Goal: Task Accomplishment & Management: Complete application form

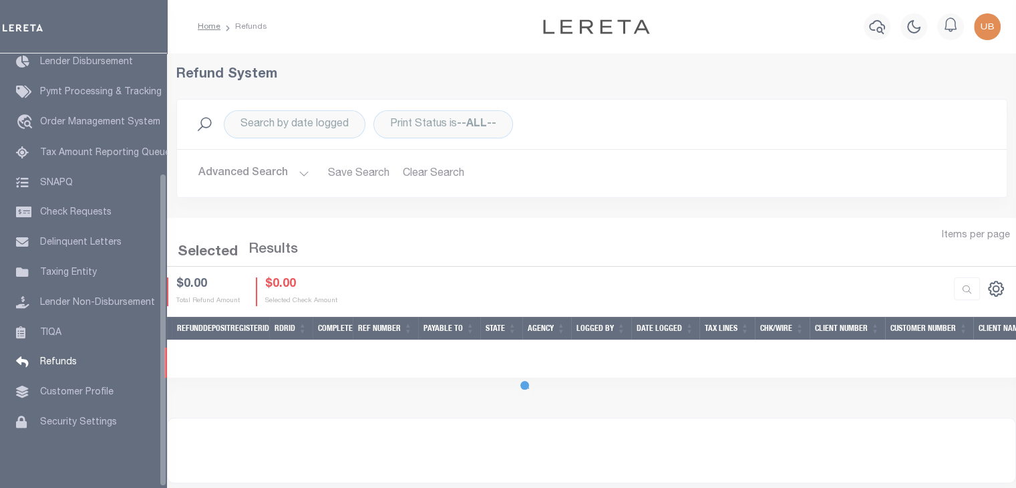
scroll to position [166, 0]
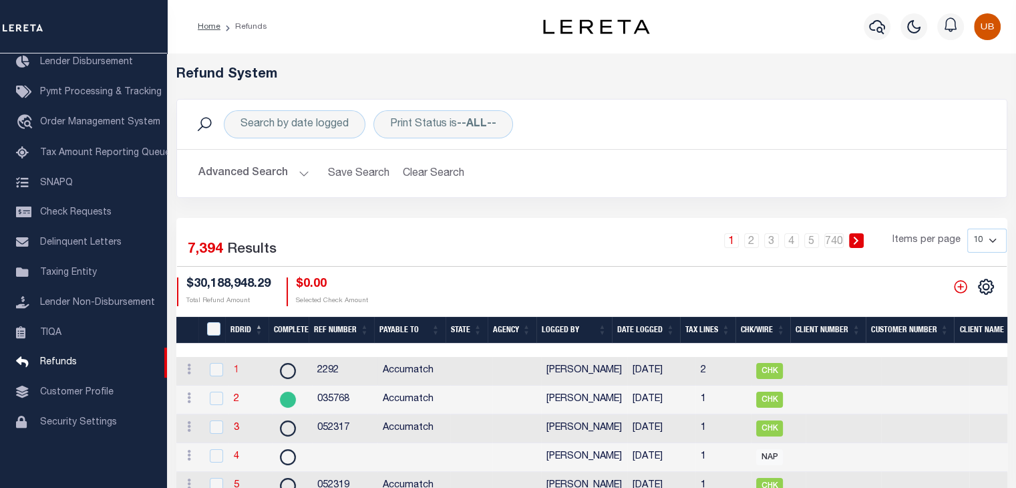
click at [234, 367] on link "1" at bounding box center [236, 369] width 5 height 9
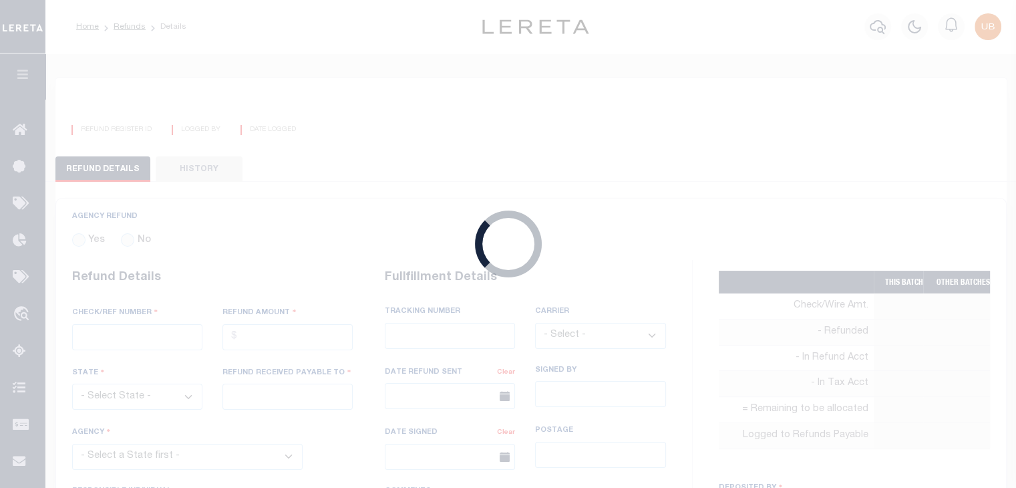
radio input "true"
type input "2292"
type input "$209.07"
type input "Accumatch"
select select "OVP"
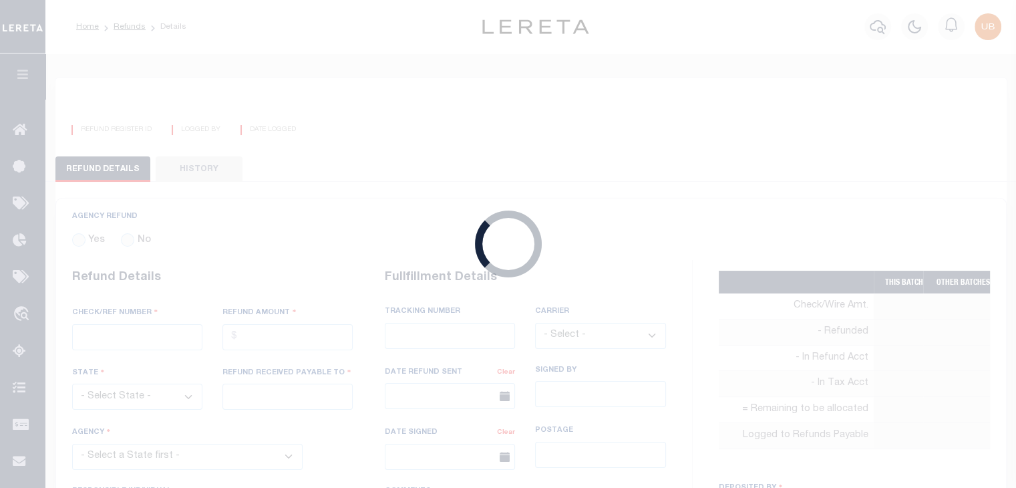
type textarea "Refund was $.03 [PERSON_NAME] deducted it from loan ending in 656. P&I needs ot…"
type input "[PERSON_NAME]"
type input "[DATE]"
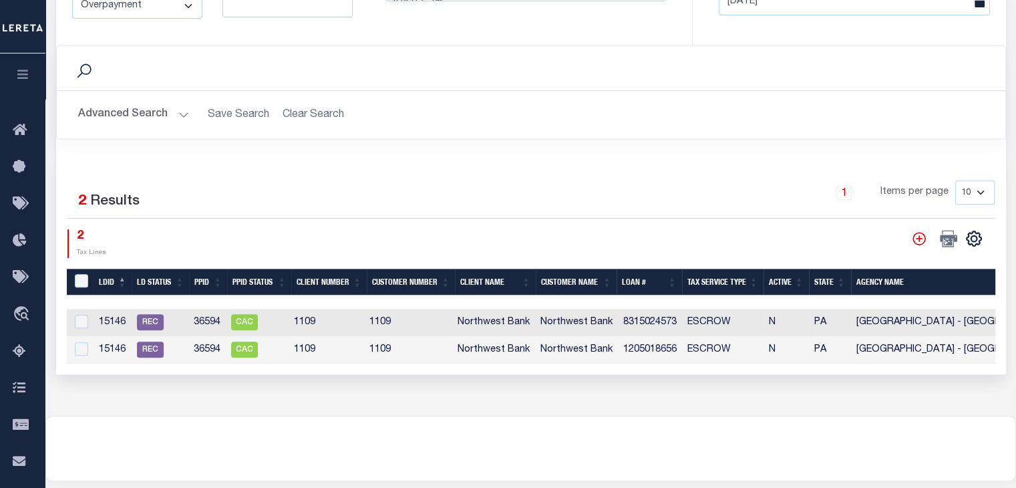
scroll to position [673, 0]
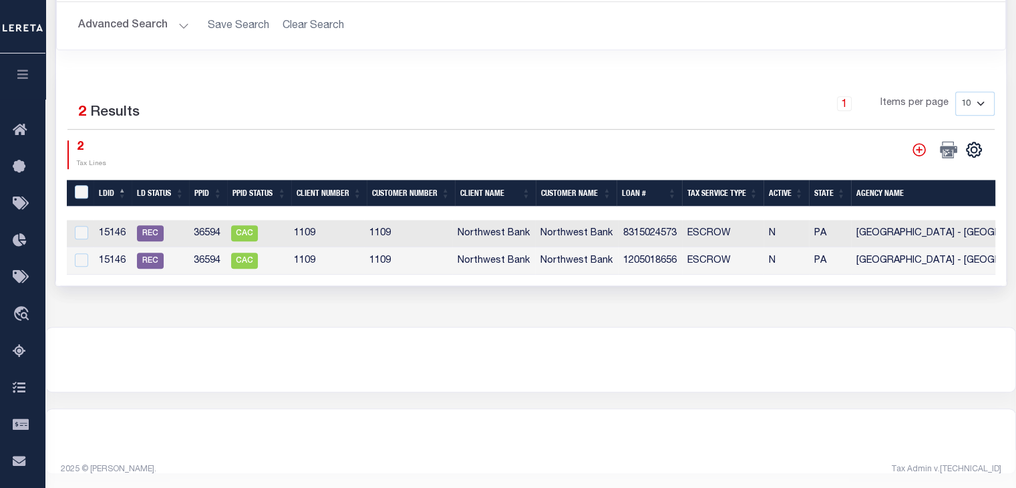
click at [37, 80] on button "button" at bounding box center [22, 75] width 45 height 45
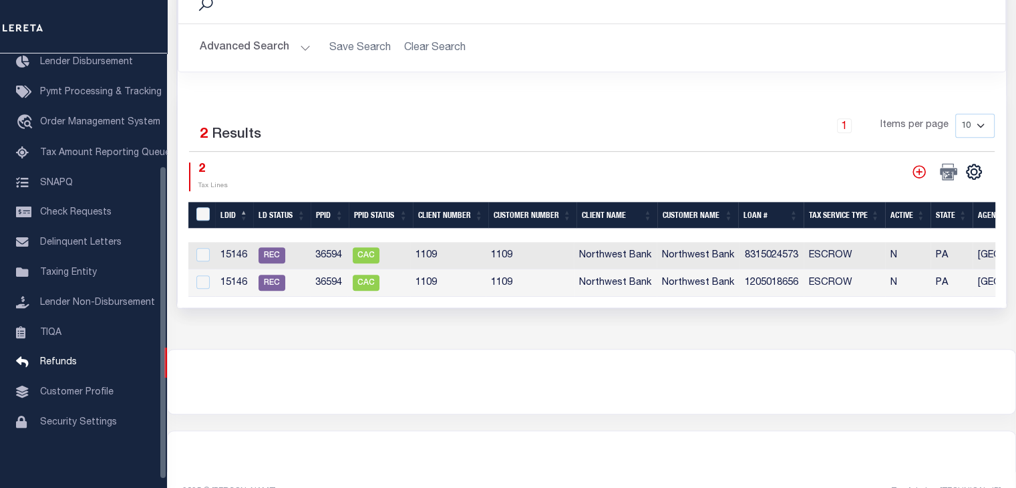
scroll to position [0, 0]
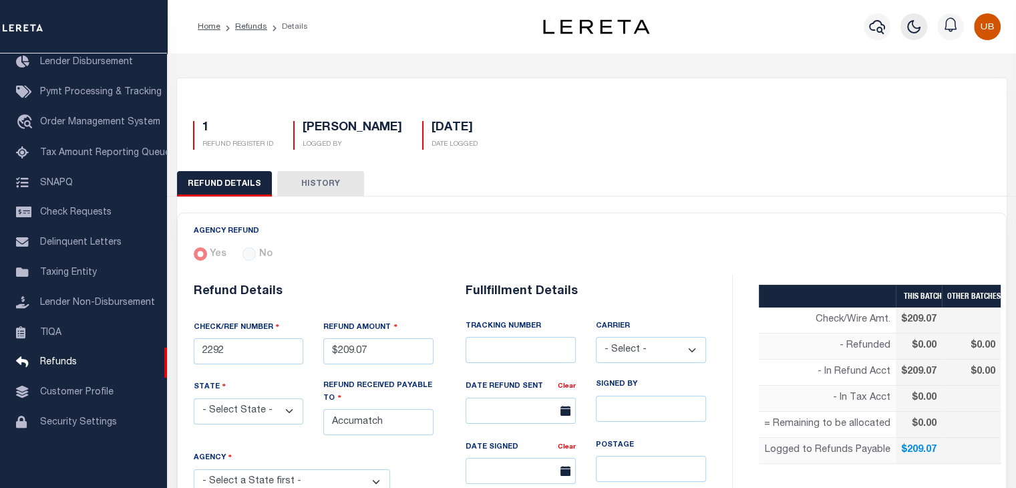
click at [910, 23] on icon "button" at bounding box center [914, 27] width 16 height 16
